Goal: Find specific page/section: Find specific page/section

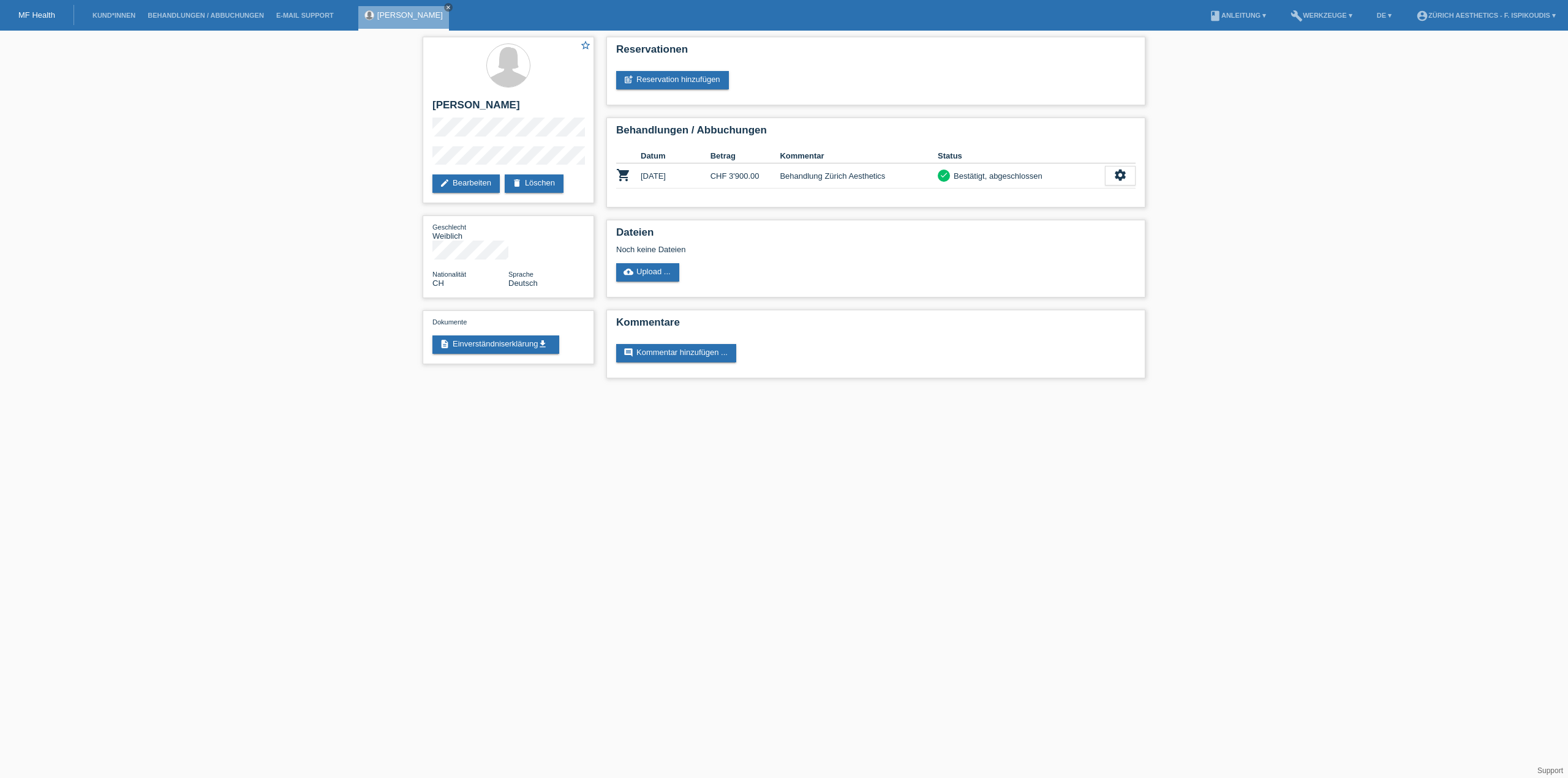
click at [182, 11] on li "Behandlungen / Abbuchungen" at bounding box center [206, 16] width 128 height 32
click at [113, 17] on link "Kund*innen" at bounding box center [114, 15] width 55 height 7
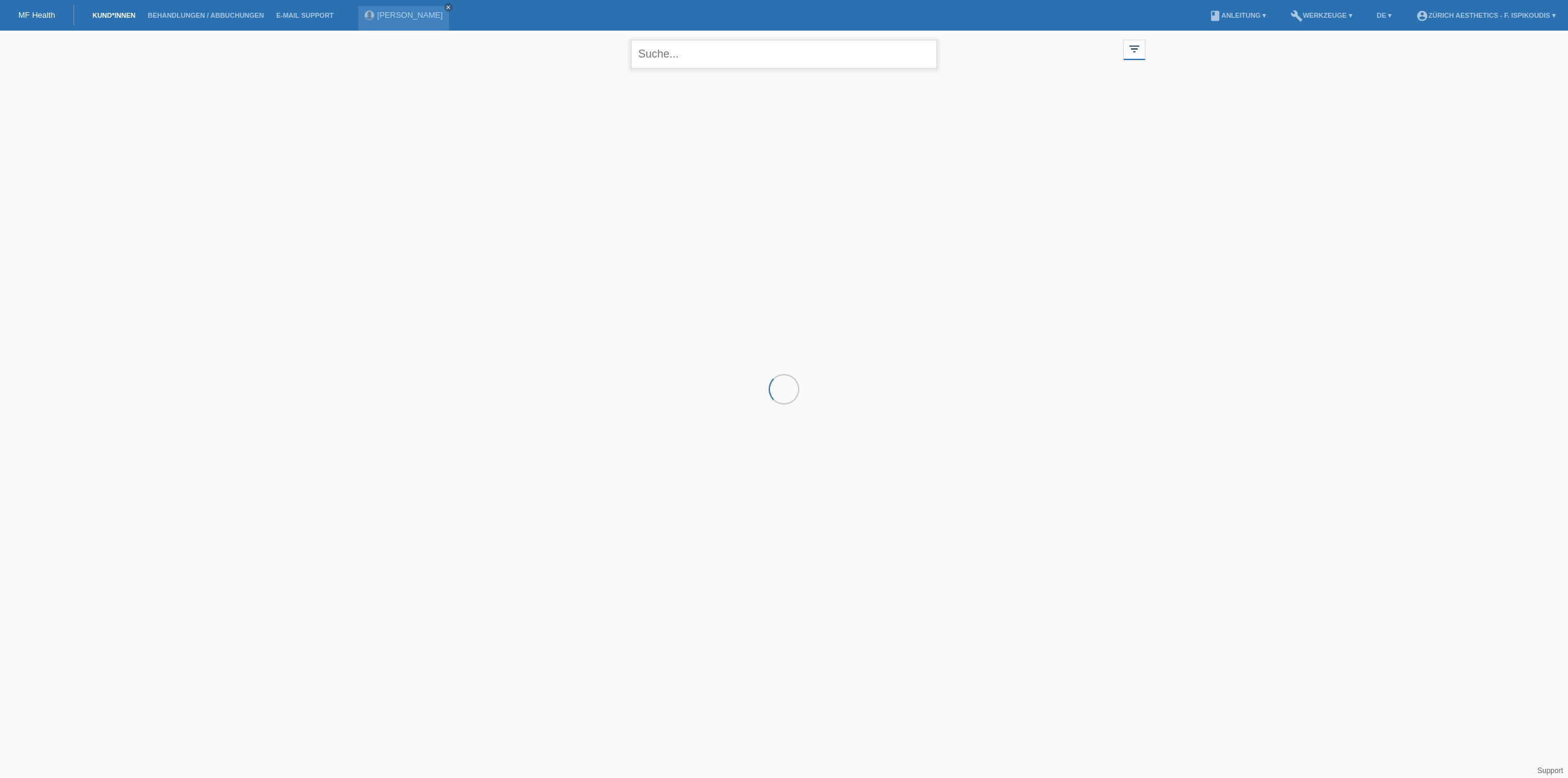
click at [757, 57] on input "text" at bounding box center [784, 54] width 306 height 29
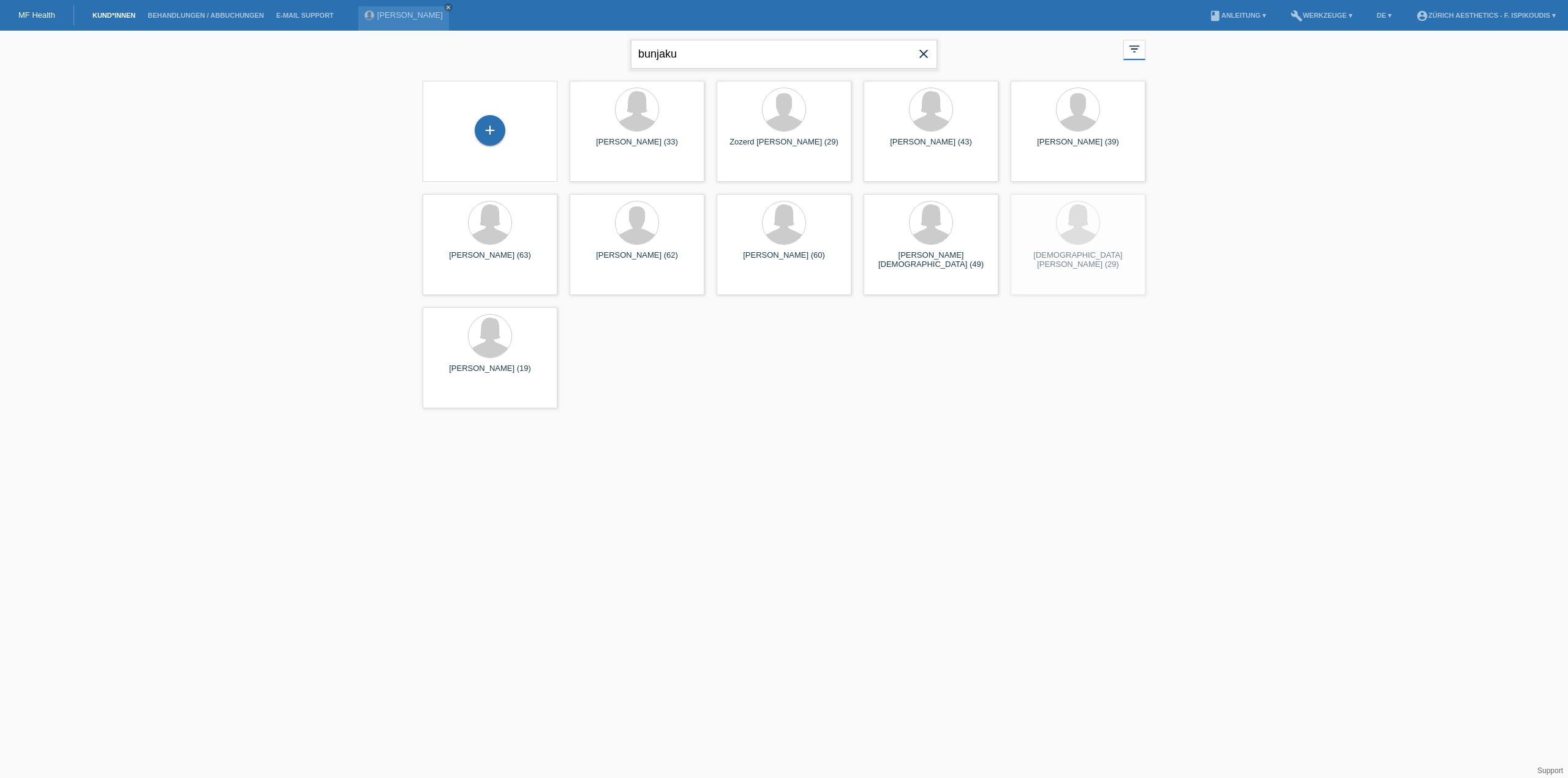
type input "bunjaku"
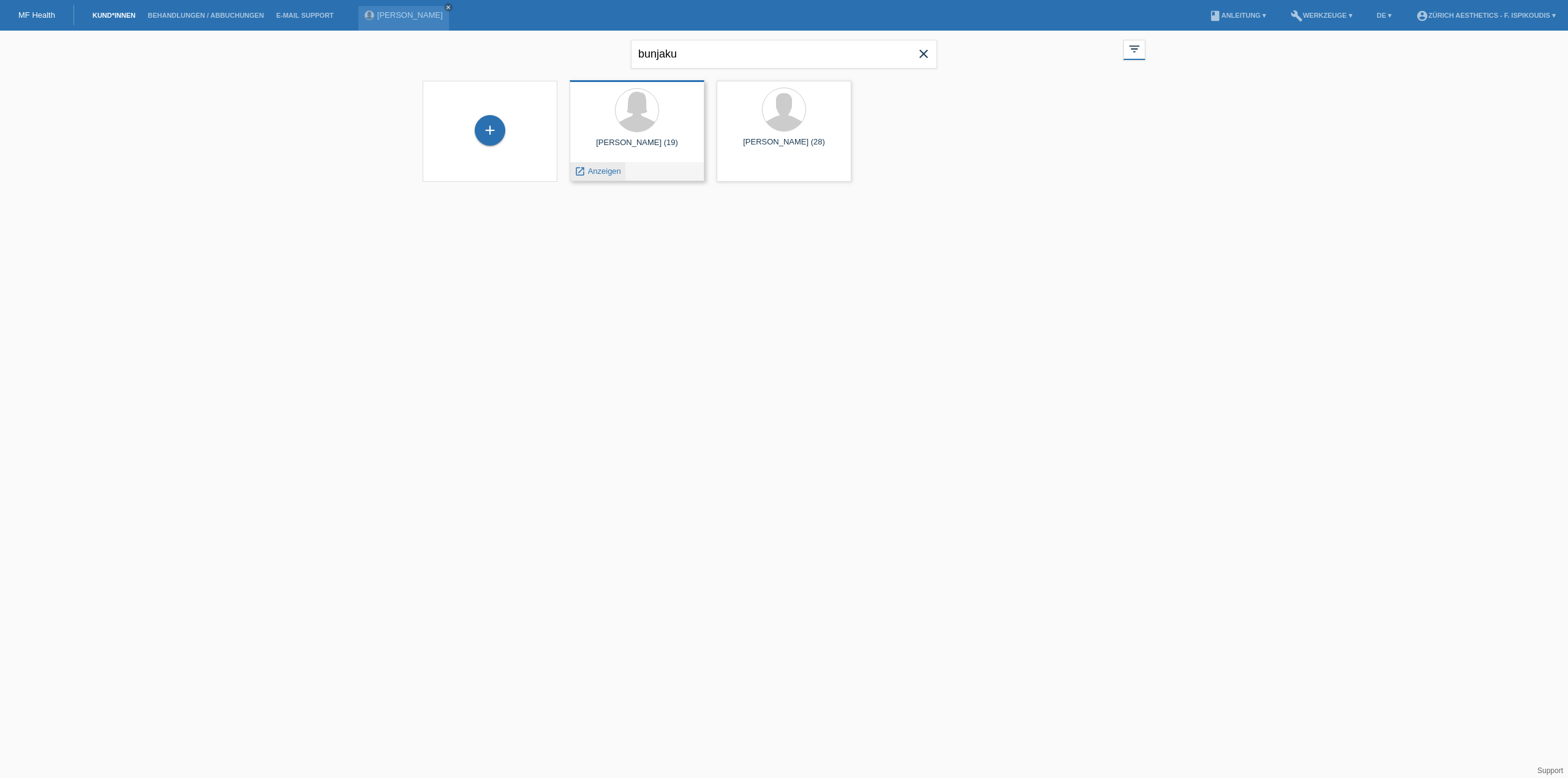
click at [601, 172] on span "Anzeigen" at bounding box center [605, 171] width 34 height 9
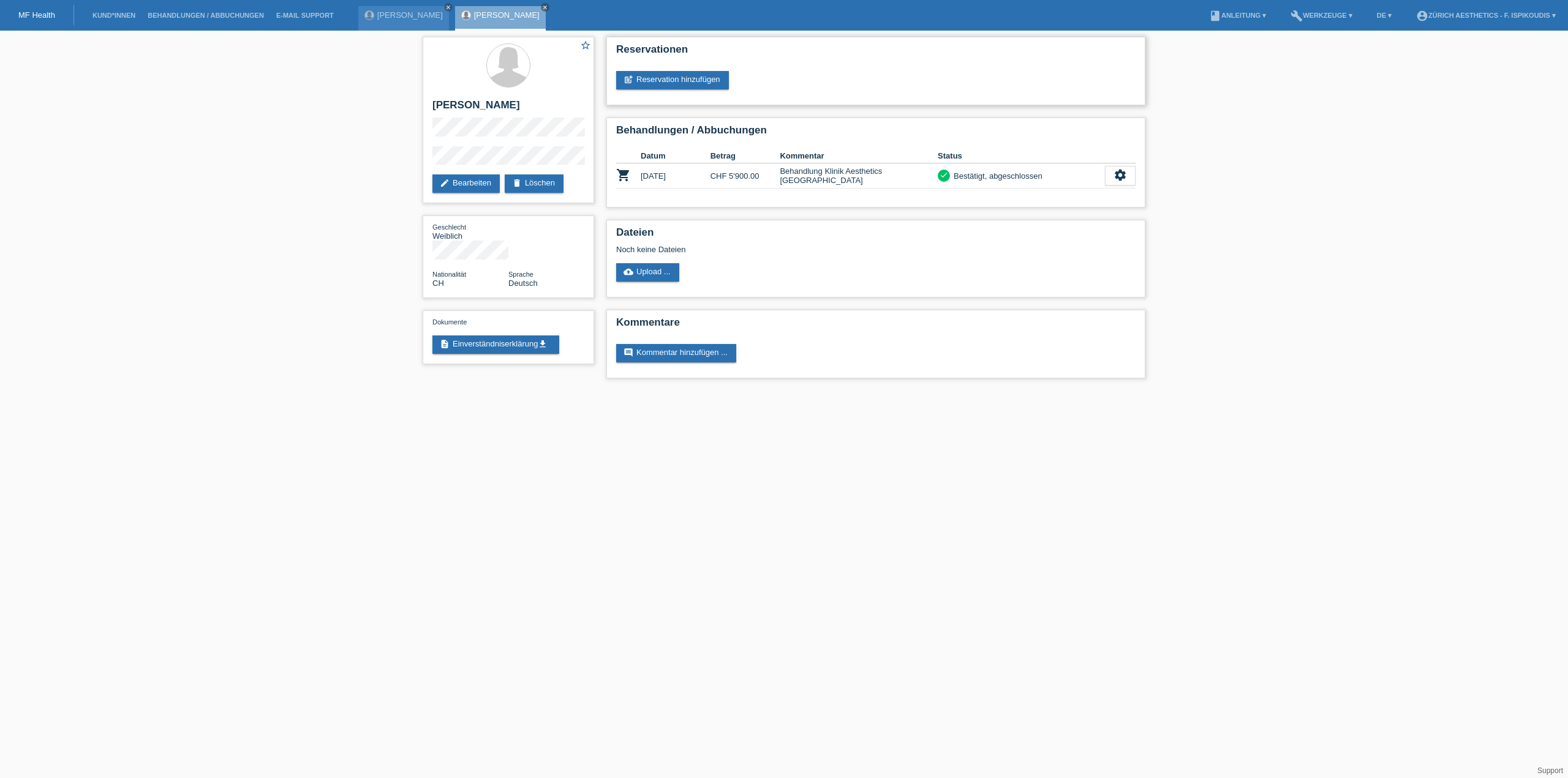
click at [948, 51] on h2 "Reservationen" at bounding box center [876, 53] width 520 height 19
click at [127, 15] on link "Kund*innen" at bounding box center [114, 15] width 55 height 7
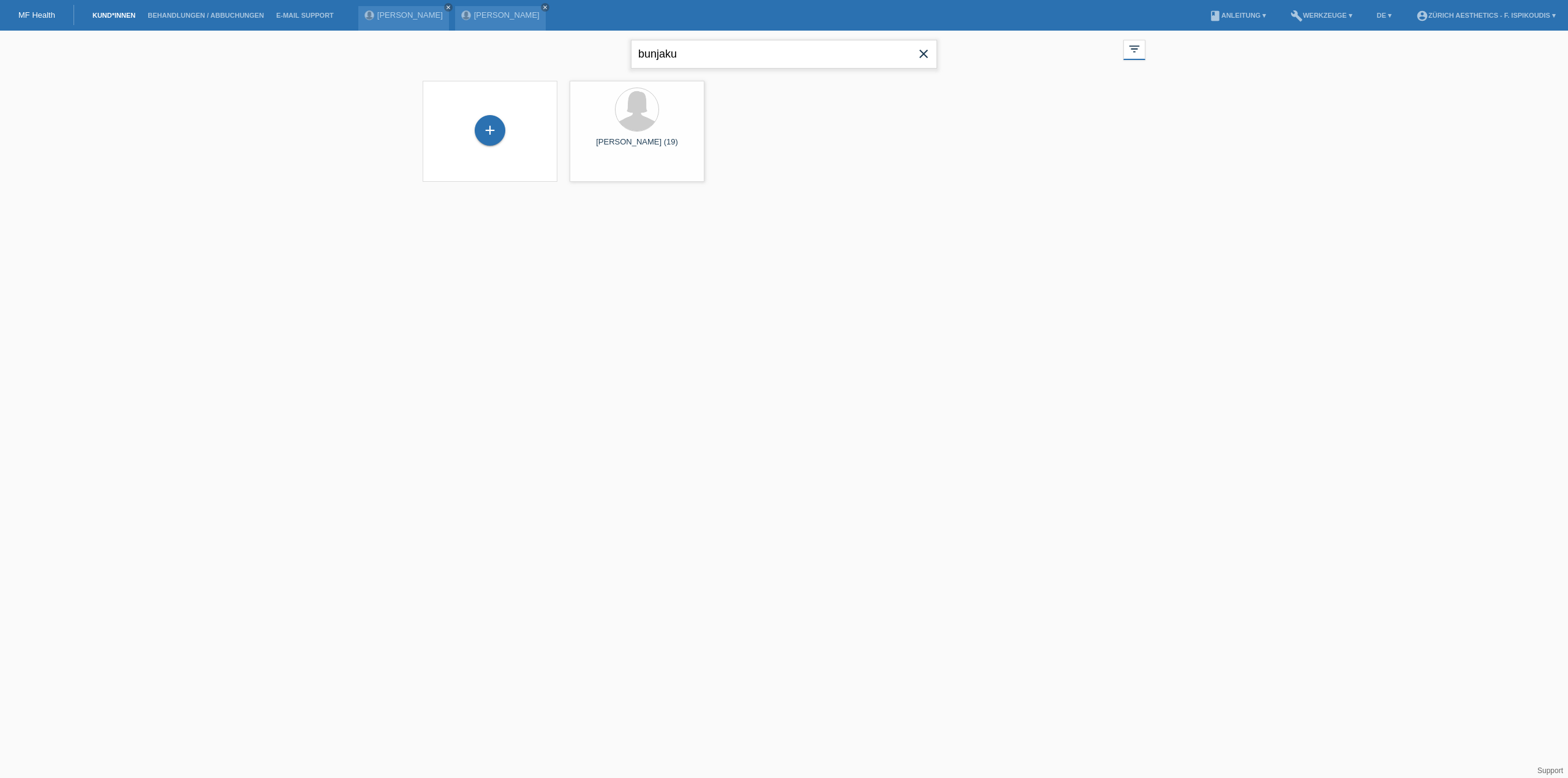
click at [723, 49] on input "bunjaku" at bounding box center [784, 54] width 306 height 29
type input "bättig"
click at [879, 203] on html "MF Health Kund*innen Behandlungen / Abbuchungen E-Mail Support Valentina Fereti…" at bounding box center [784, 101] width 1568 height 203
